Goal: Find specific page/section: Find specific page/section

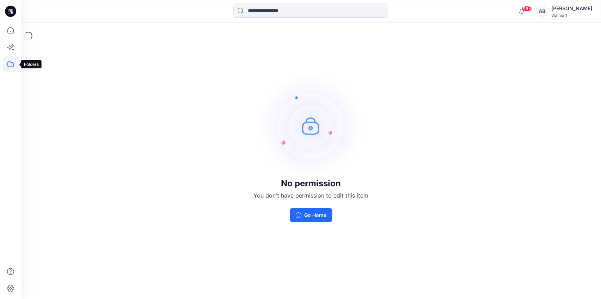
click at [10, 64] on icon at bounding box center [10, 63] width 15 height 15
click at [57, 55] on div at bounding box center [67, 55] width 80 height 14
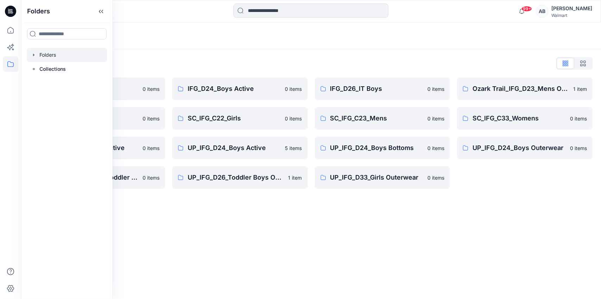
click at [347, 246] on div "Folders Folders List IFG_D23_Mens Active 0 items SC_IFG_C22_Boys 0 items UP_IFG…" at bounding box center [311, 161] width 580 height 276
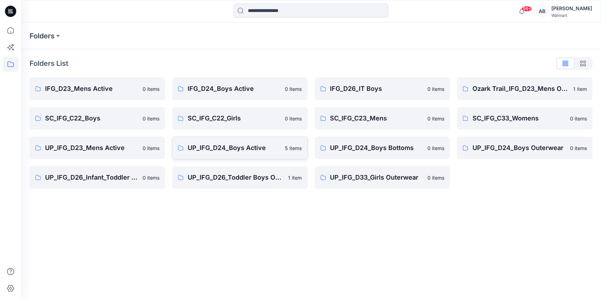
click at [222, 151] on p "UP_IFG_D24_Boys Active" at bounding box center [234, 148] width 93 height 10
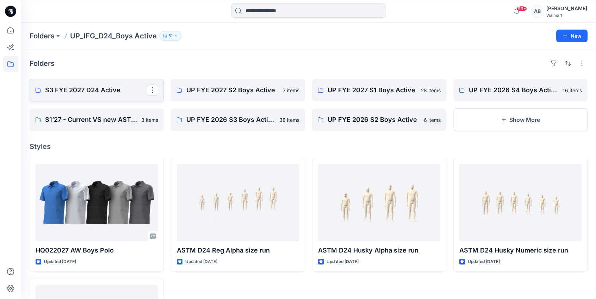
click at [75, 90] on p "S3 FYE 2027 D24 Active" at bounding box center [96, 90] width 102 height 10
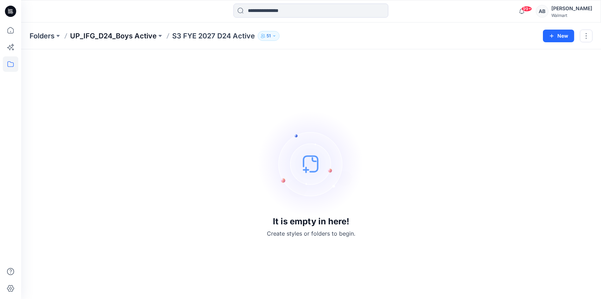
click at [113, 38] on p "UP_IFG_D24_Boys Active" at bounding box center [113, 36] width 87 height 10
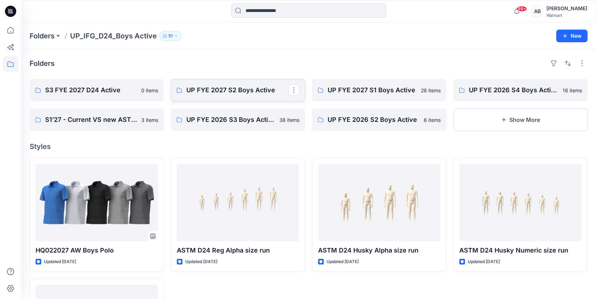
click at [222, 93] on p "UP FYE 2027 S2 Boys Active" at bounding box center [237, 90] width 102 height 10
